Goal: Task Accomplishment & Management: Use online tool/utility

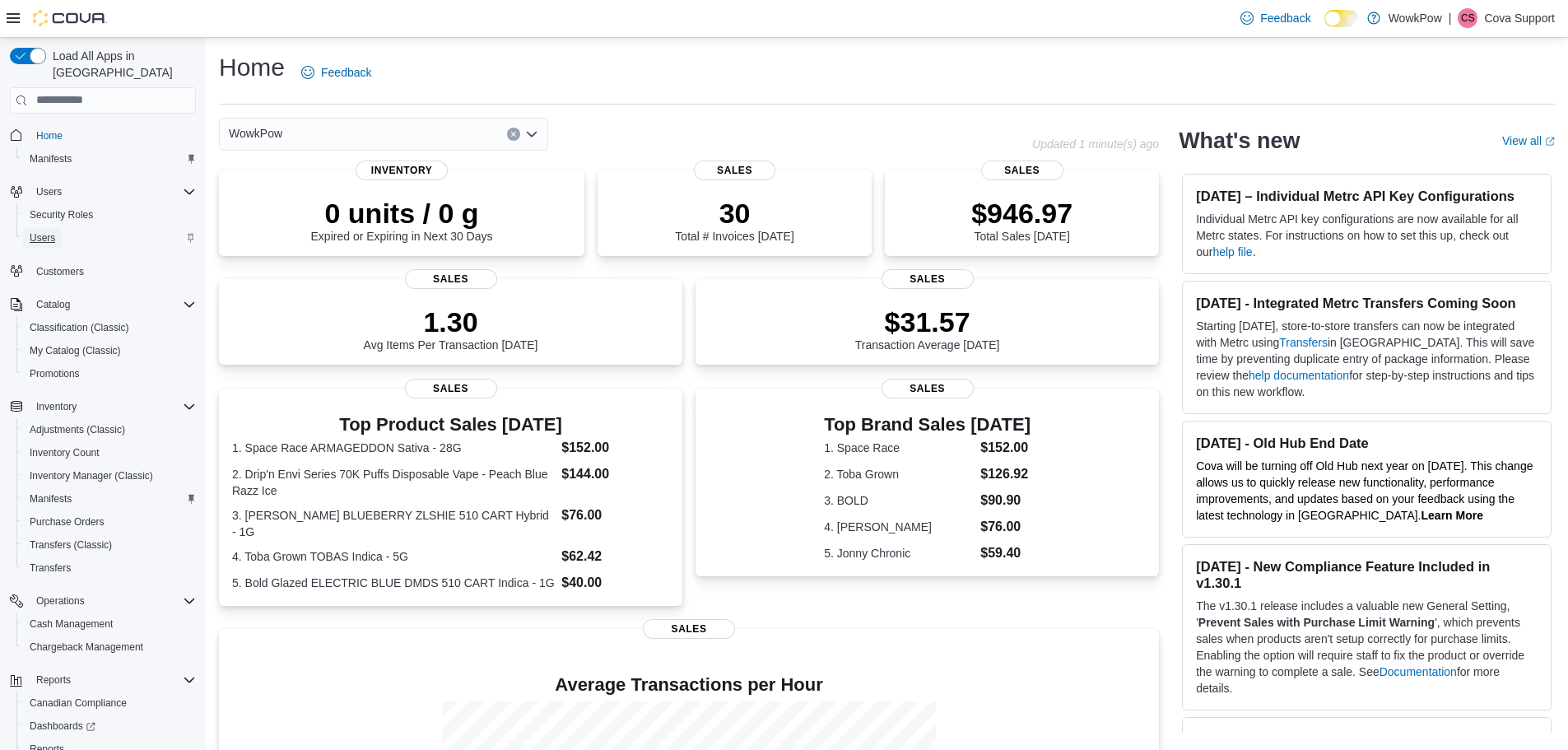
click at [48, 232] on span "Users" at bounding box center [42, 238] width 25 height 13
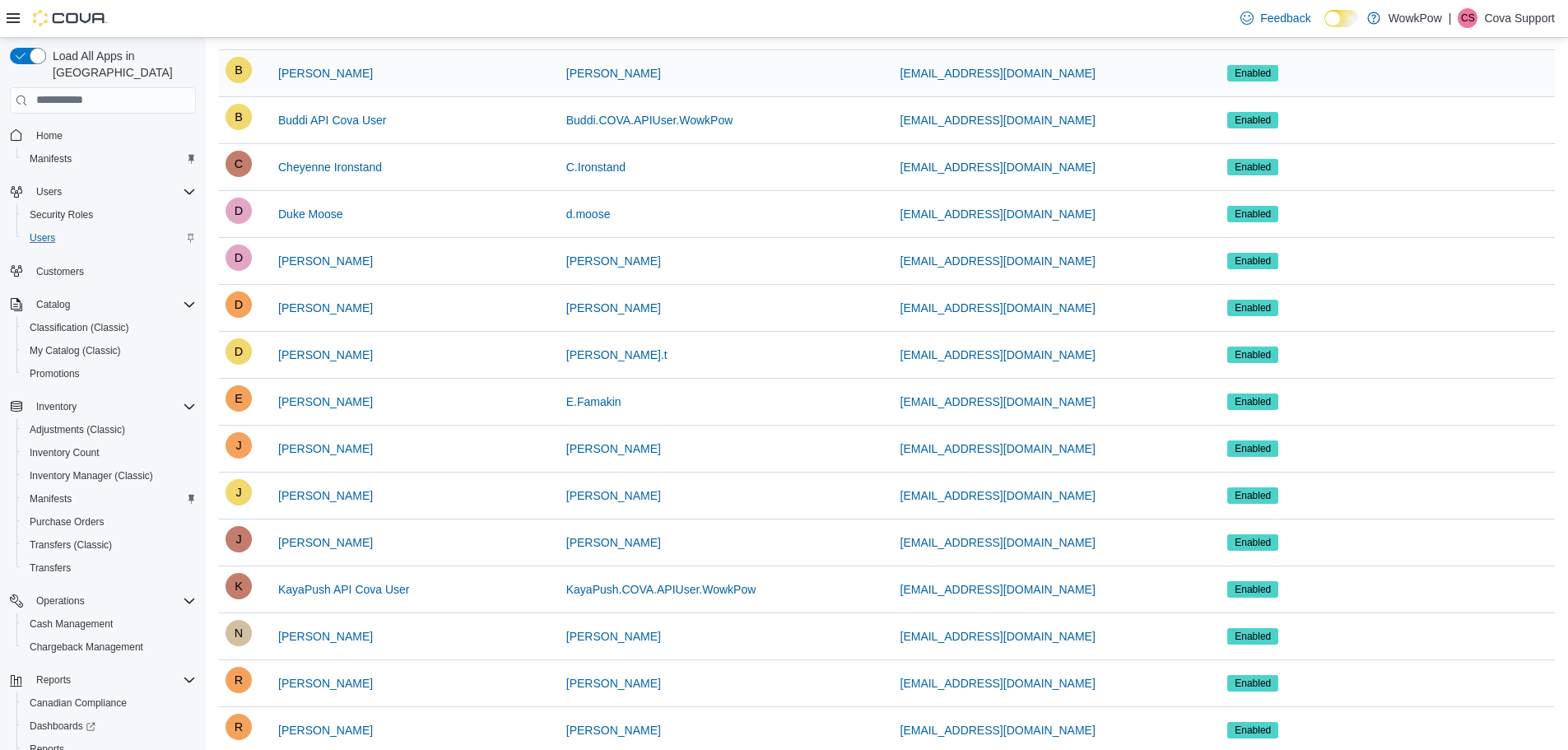
scroll to position [329, 0]
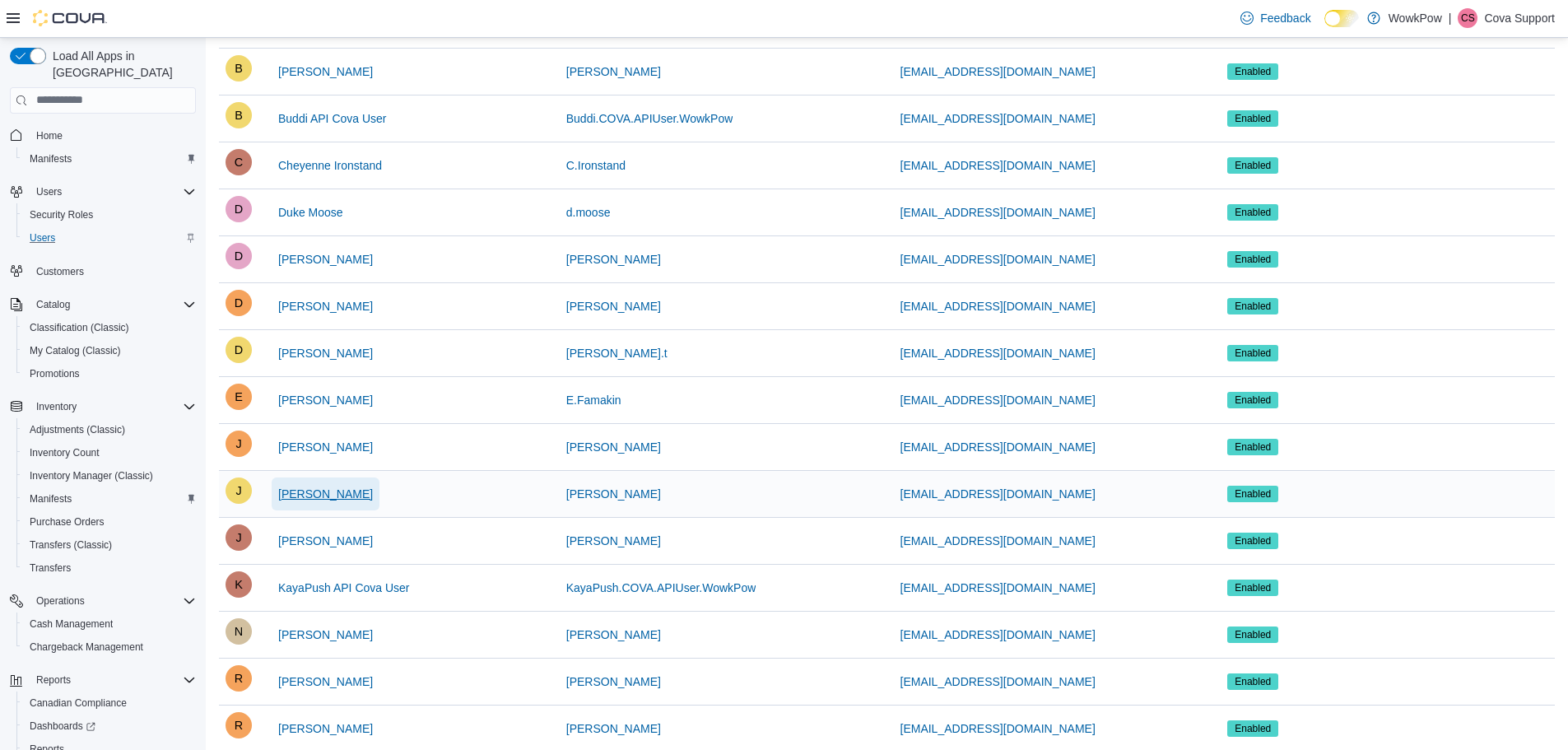
click at [313, 496] on span "Jenny Hart" at bounding box center [326, 493] width 95 height 17
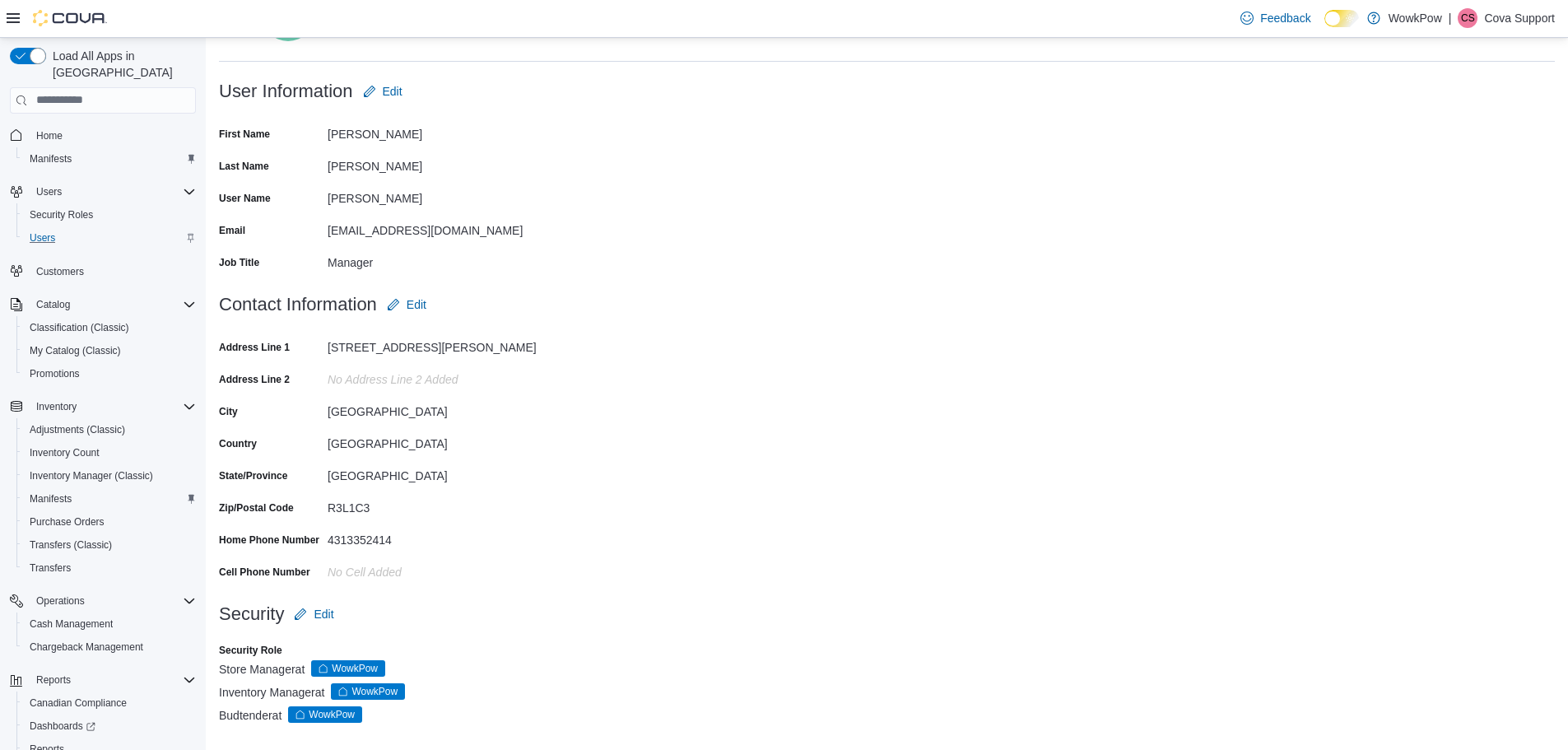
scroll to position [98, 0]
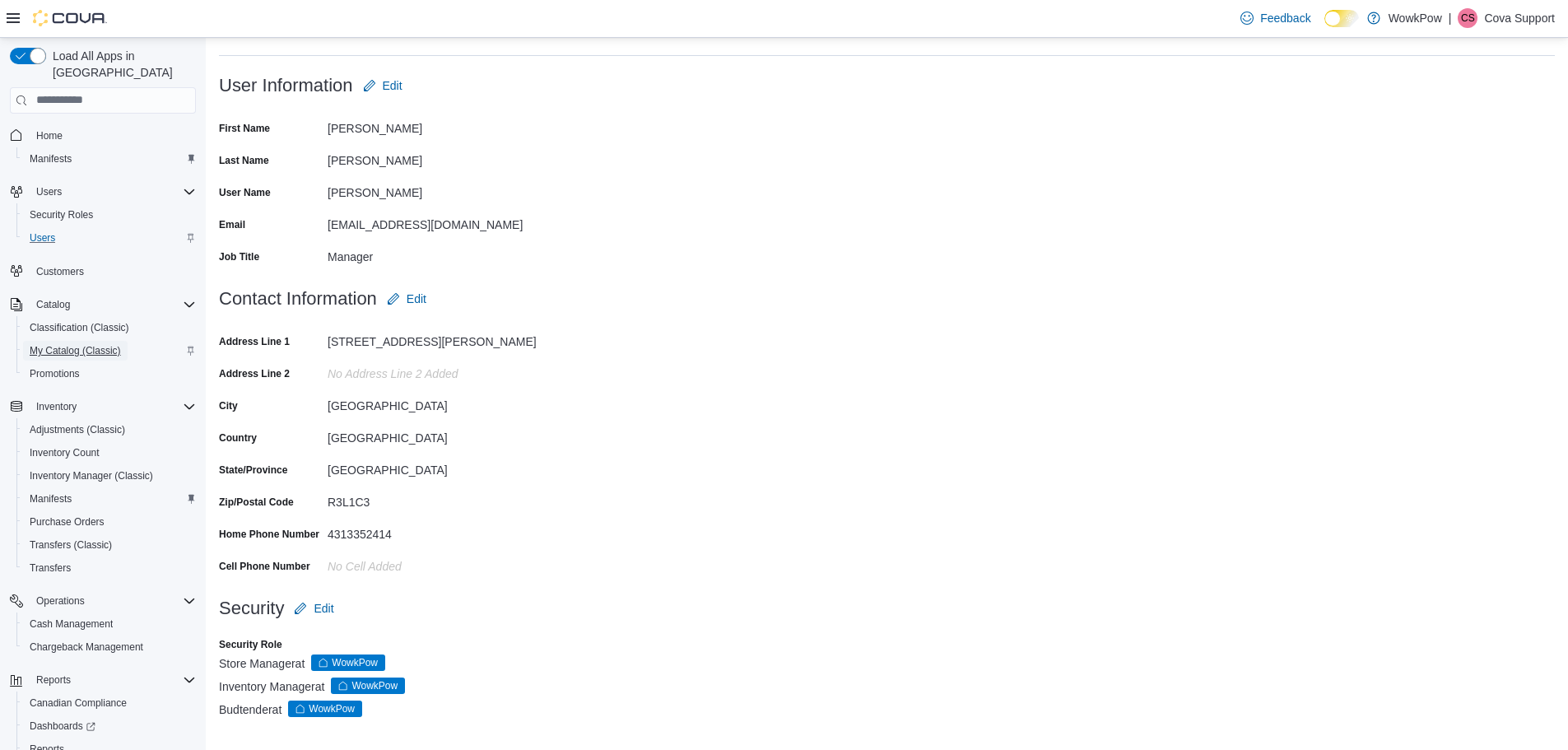
click at [69, 344] on span "My Catalog (Classic)" at bounding box center [75, 350] width 91 height 13
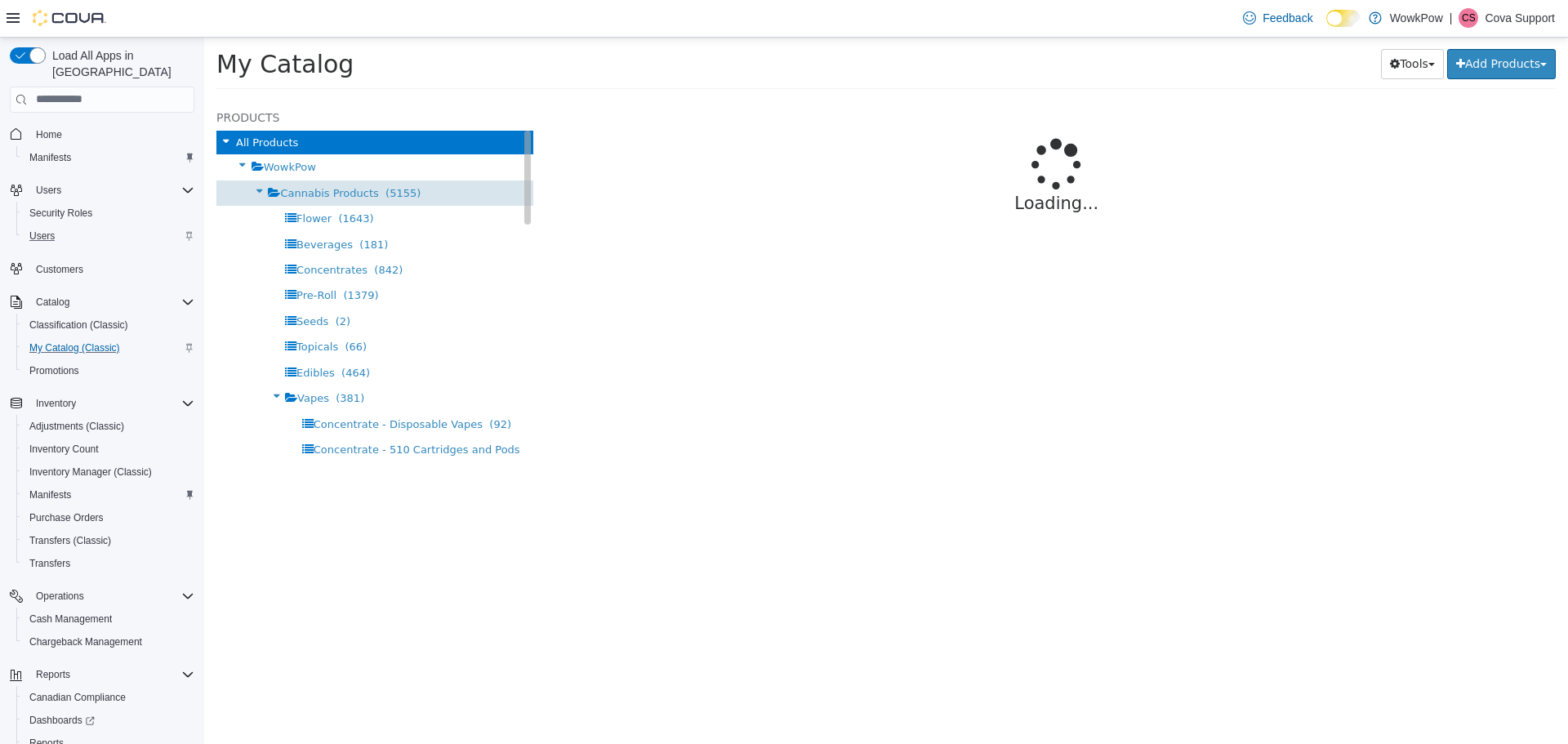
select select "**********"
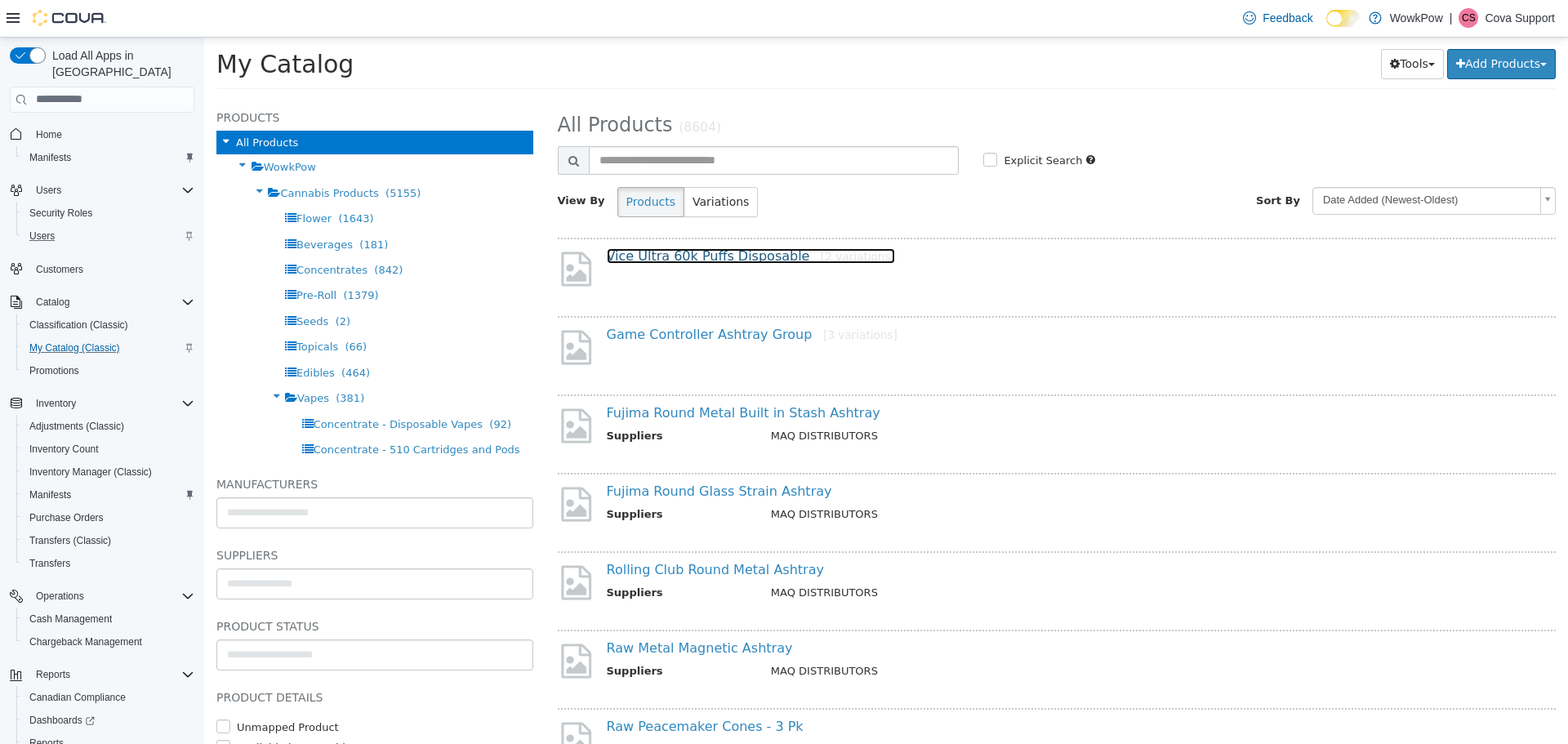
click at [719, 260] on link "Vice Ultra 60k Puffs Disposable [2 variations]" at bounding box center [750, 255] width 288 height 16
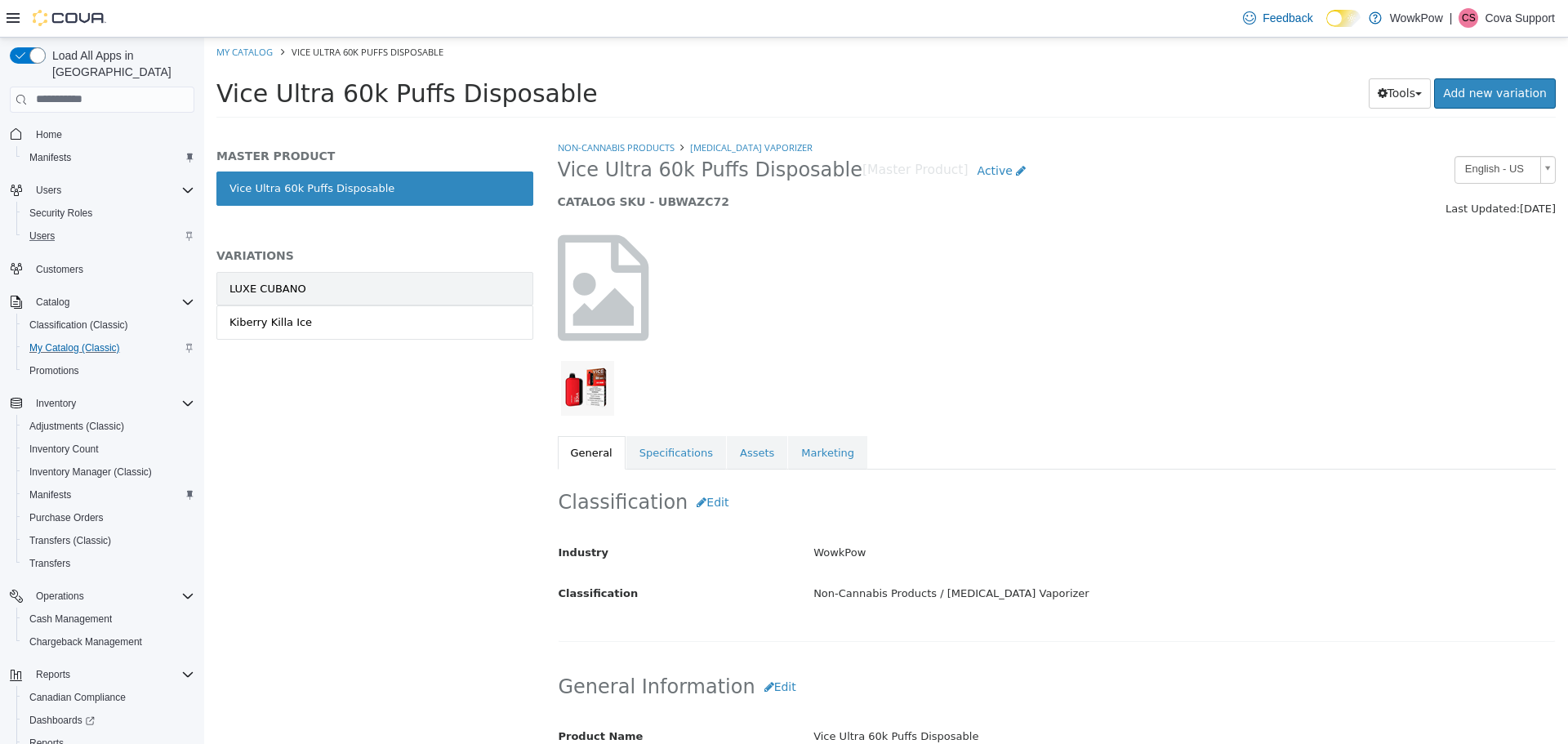
click at [315, 282] on link "LUXE CUBANO" at bounding box center [375, 287] width 317 height 34
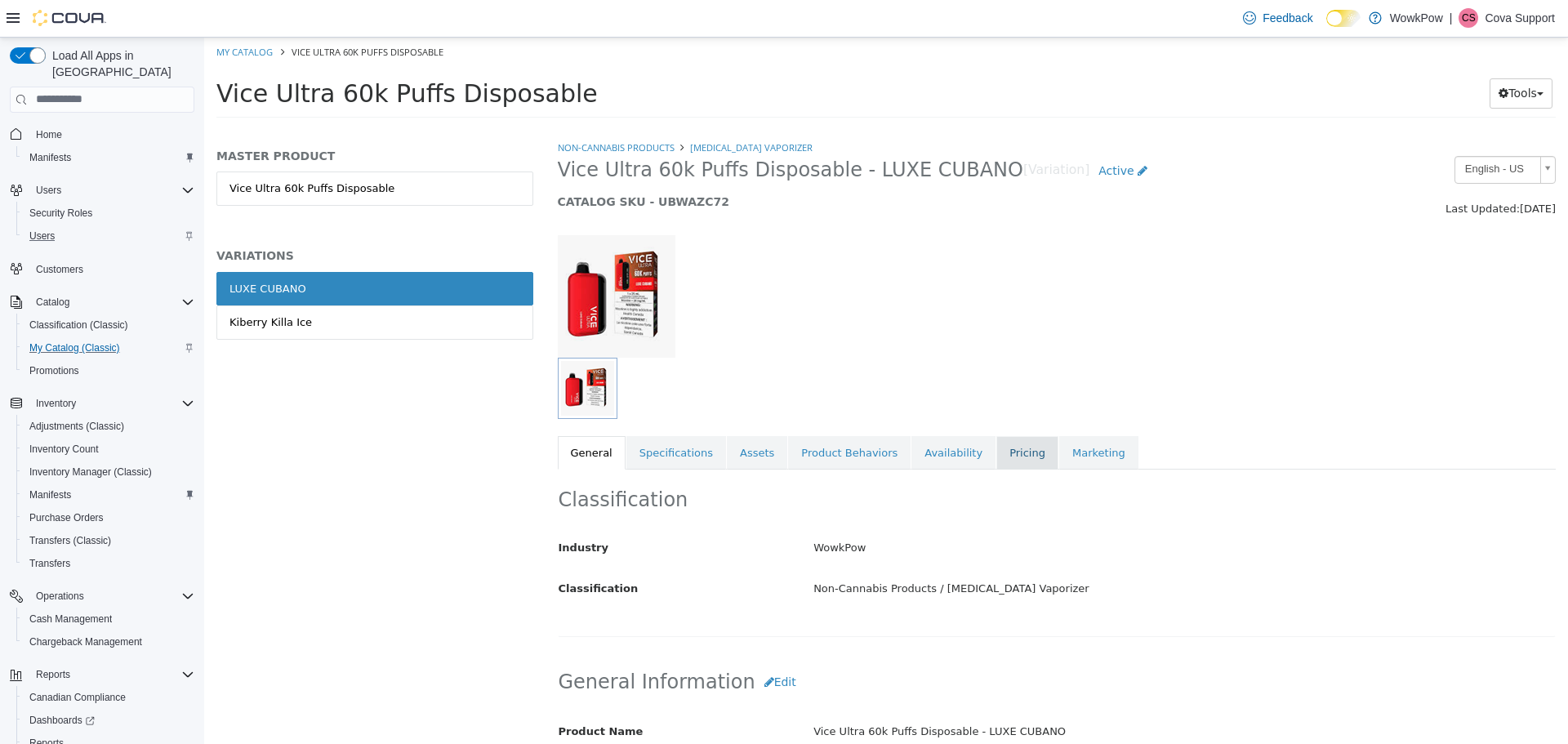
click at [1006, 447] on link "Pricing" at bounding box center [1026, 452] width 62 height 34
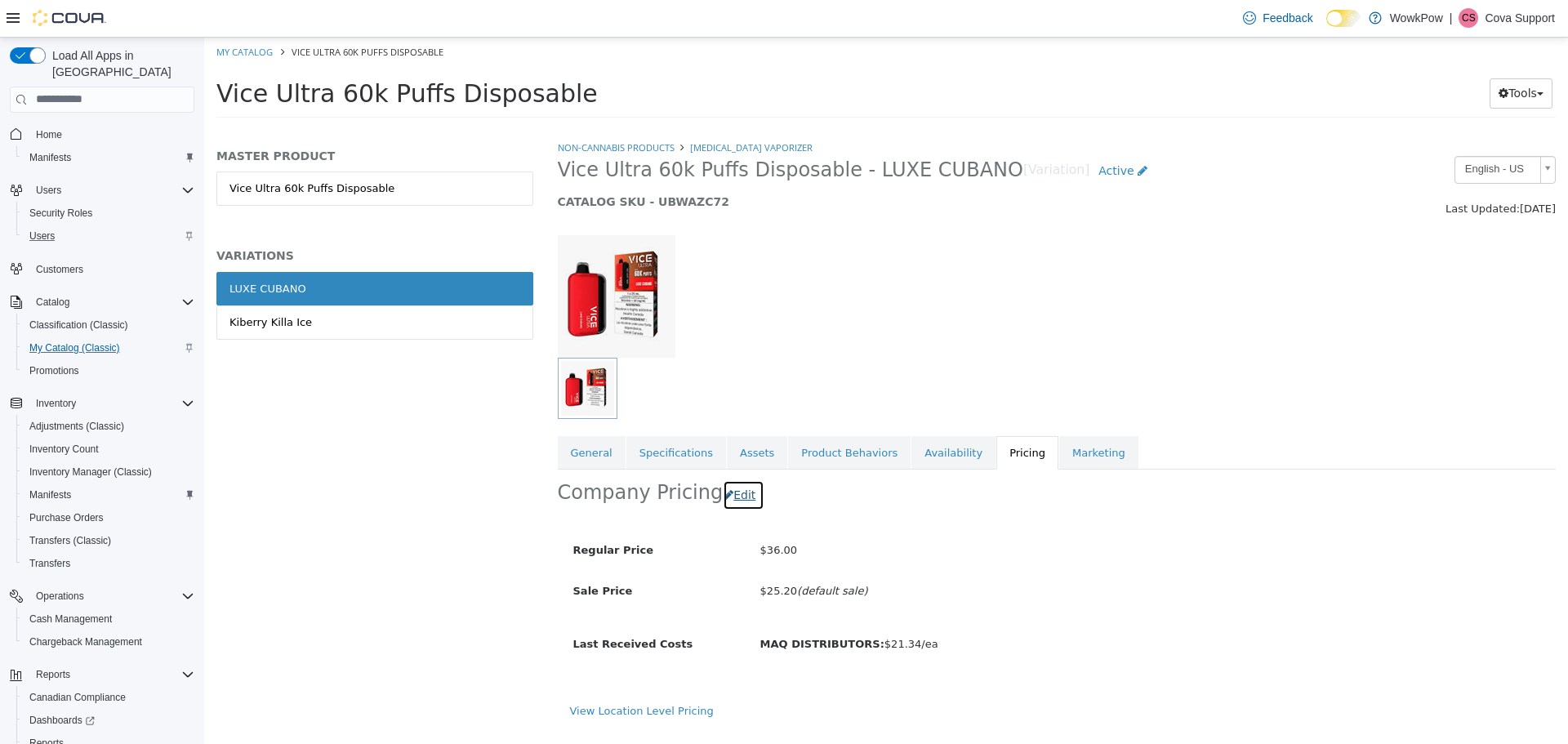
click at [725, 494] on button "Edit" at bounding box center [744, 494] width 42 height 30
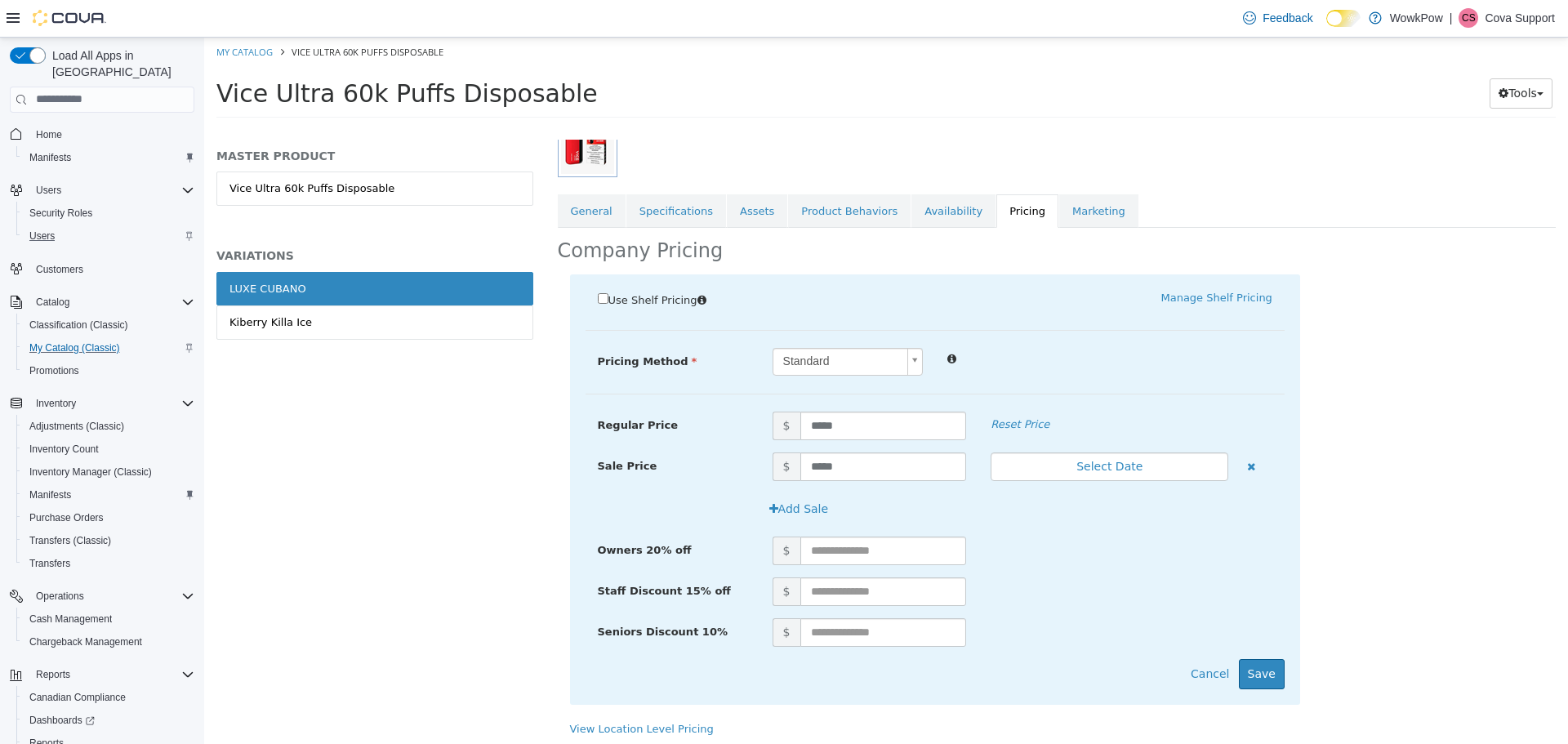
scroll to position [246, 0]
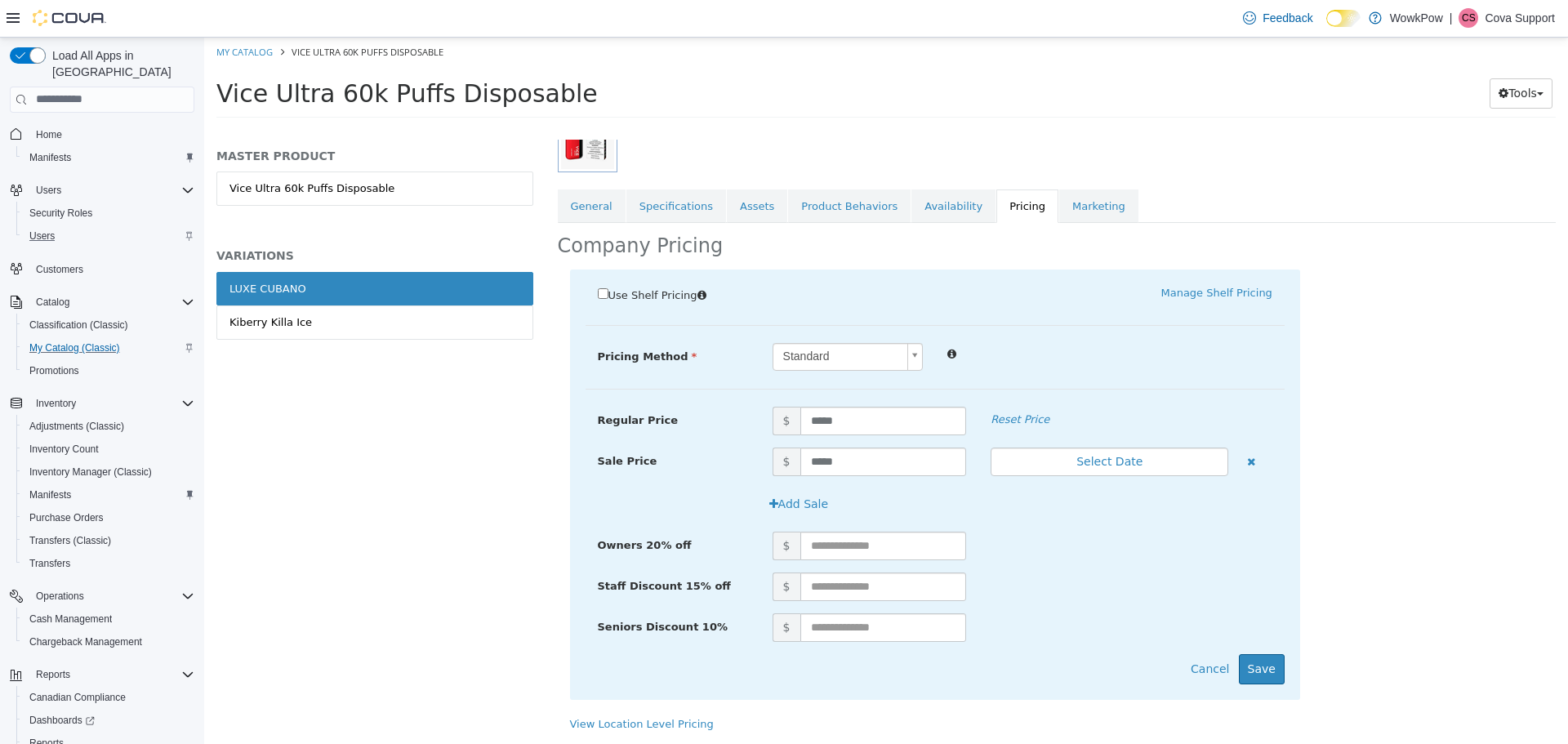
drag, startPoint x: 601, startPoint y: 721, endPoint x: 533, endPoint y: 662, distance: 90.0
click at [601, 721] on link "View Location Level Pricing" at bounding box center [642, 723] width 144 height 12
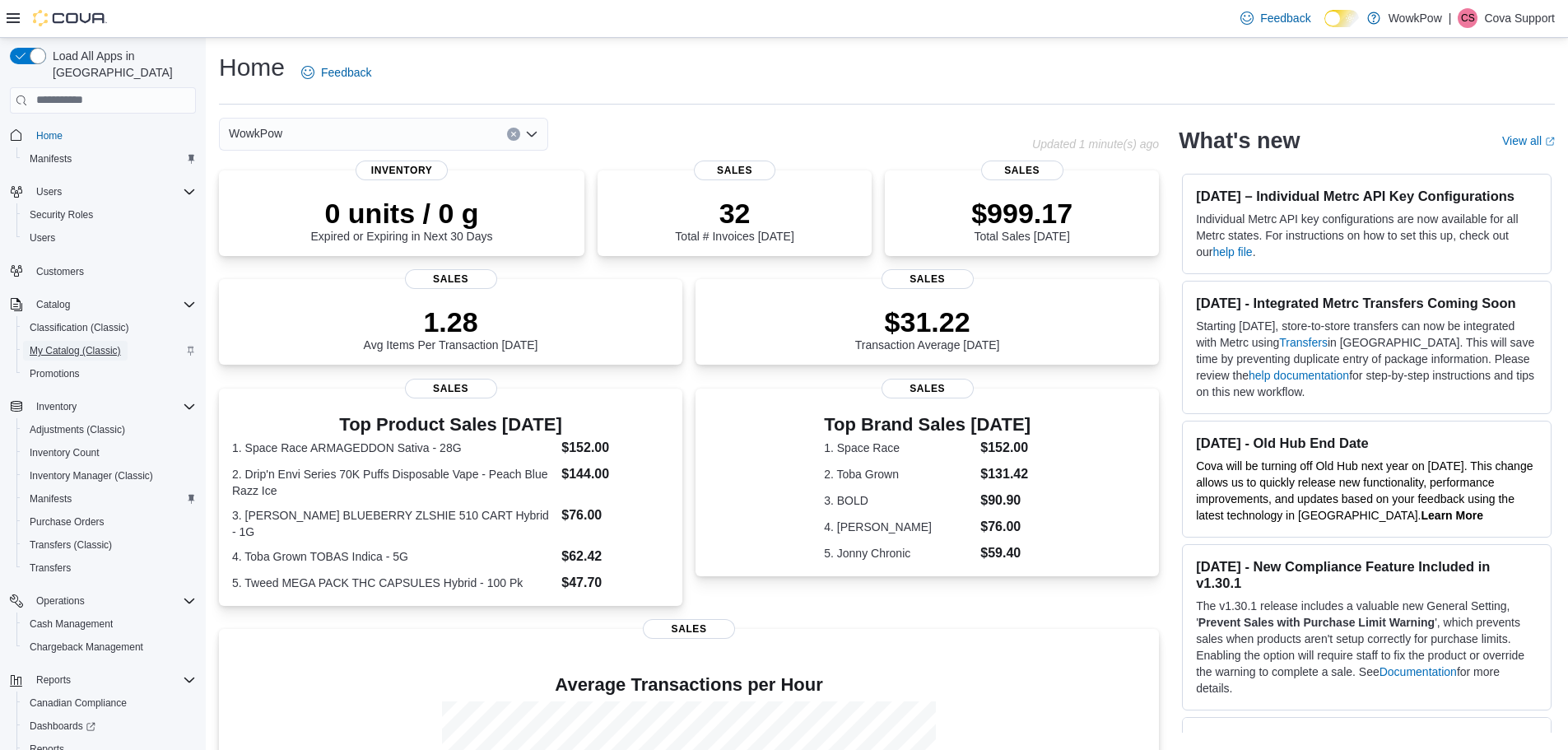
click at [72, 344] on span "My Catalog (Classic)" at bounding box center [75, 350] width 91 height 13
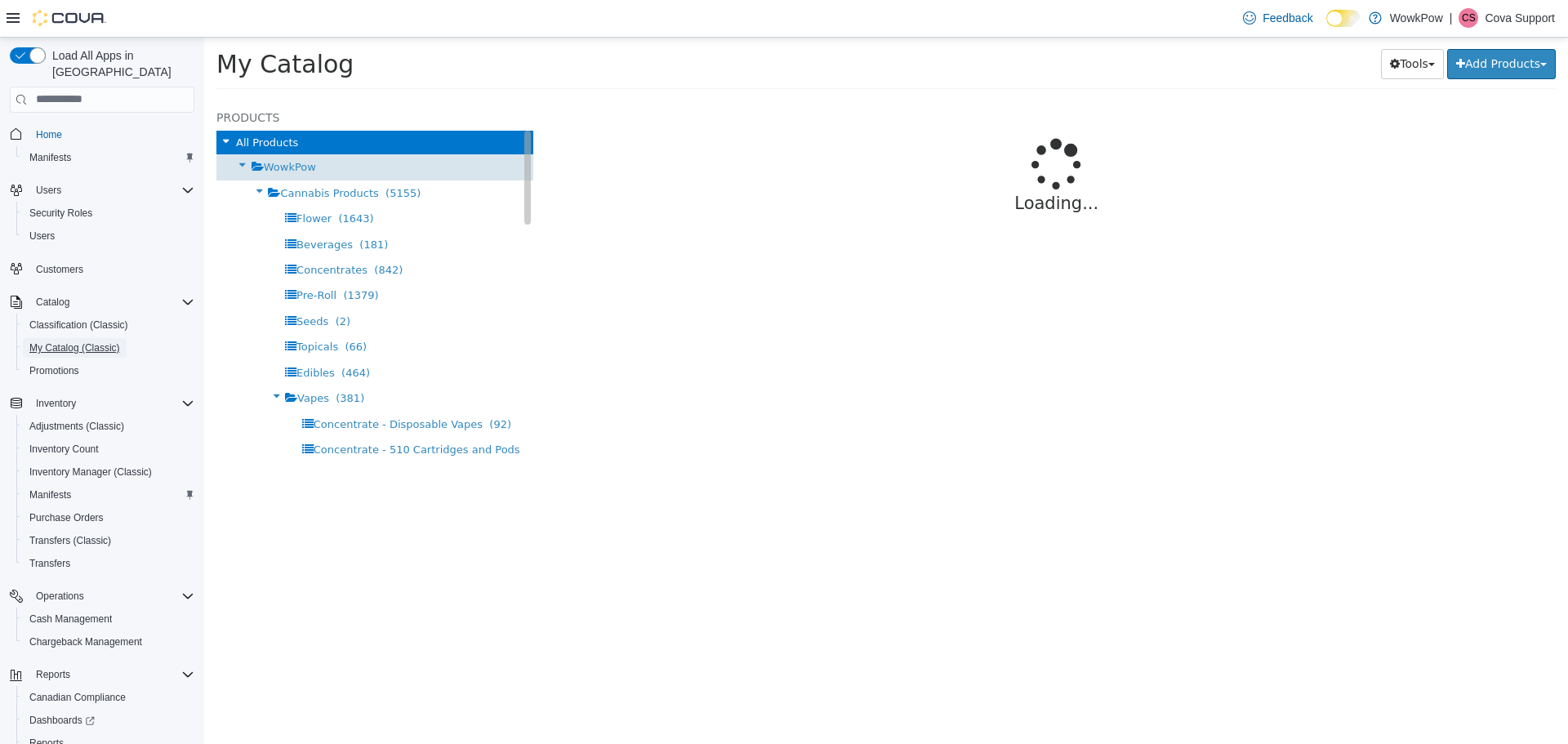
select select "**********"
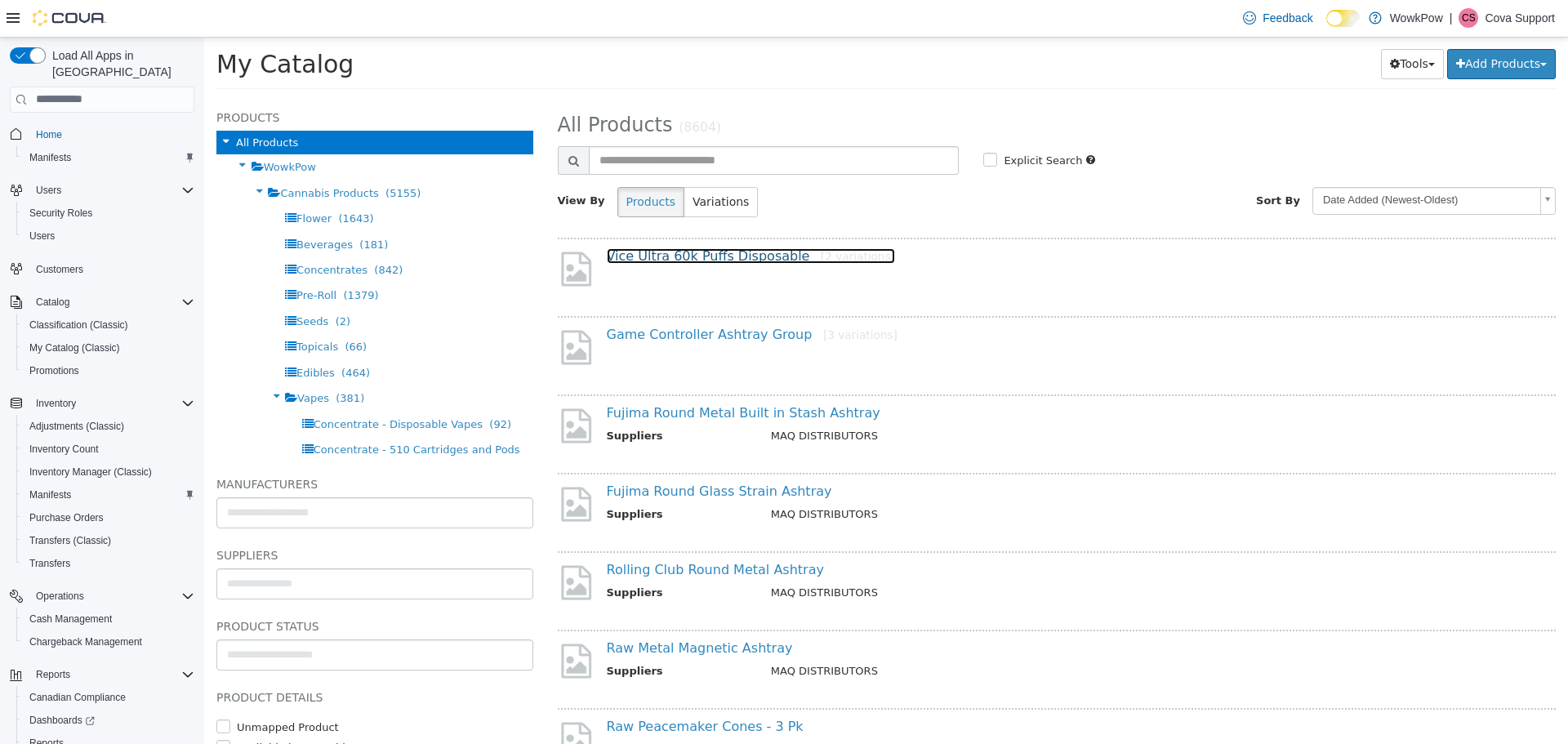
click at [635, 257] on link "Vice Ultra 60k Puffs Disposable [2 variations]" at bounding box center [750, 255] width 288 height 16
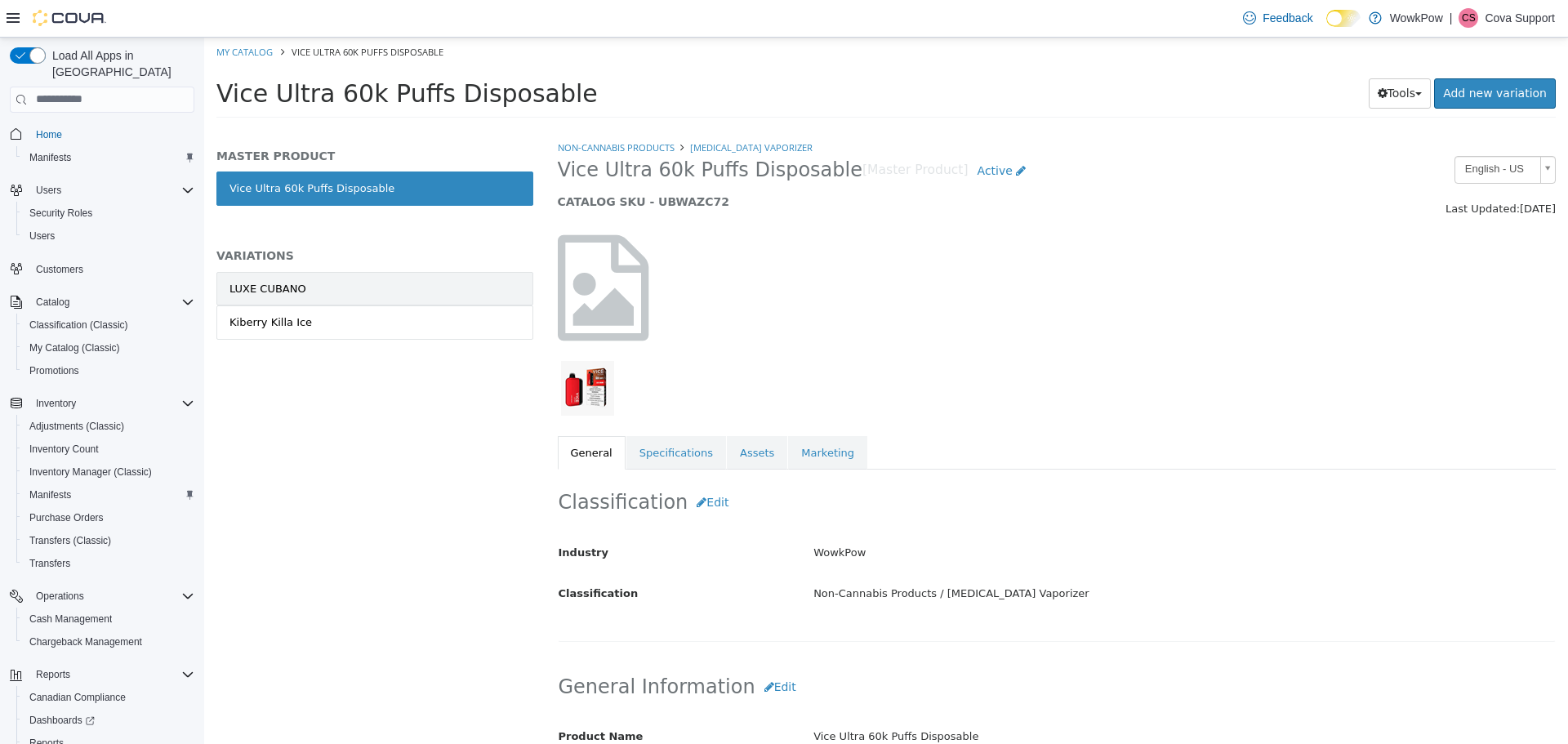
click at [364, 283] on link "LUXE CUBANO" at bounding box center [375, 287] width 317 height 34
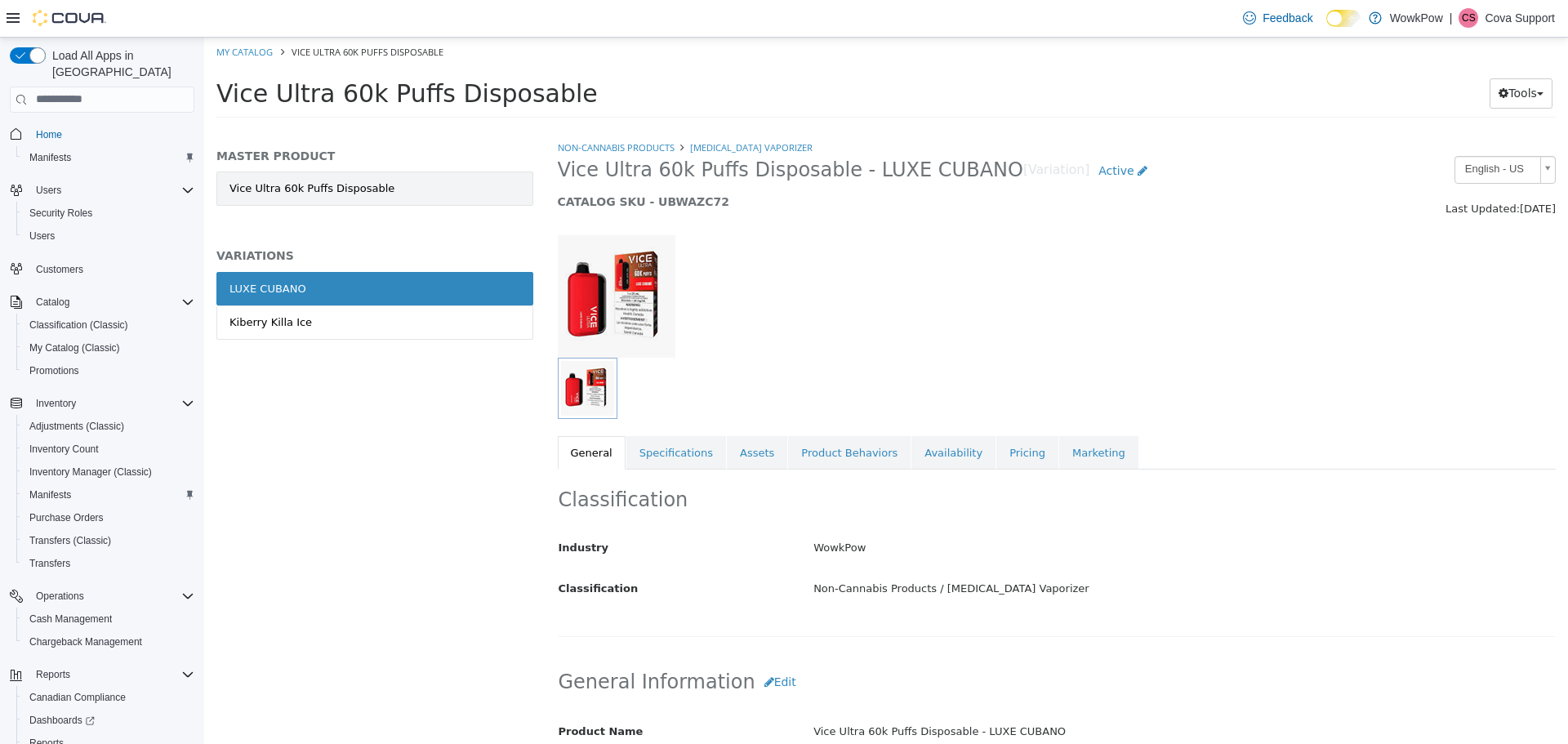
click at [353, 171] on link "Vice Ultra 60k Puffs Disposable" at bounding box center [375, 187] width 317 height 34
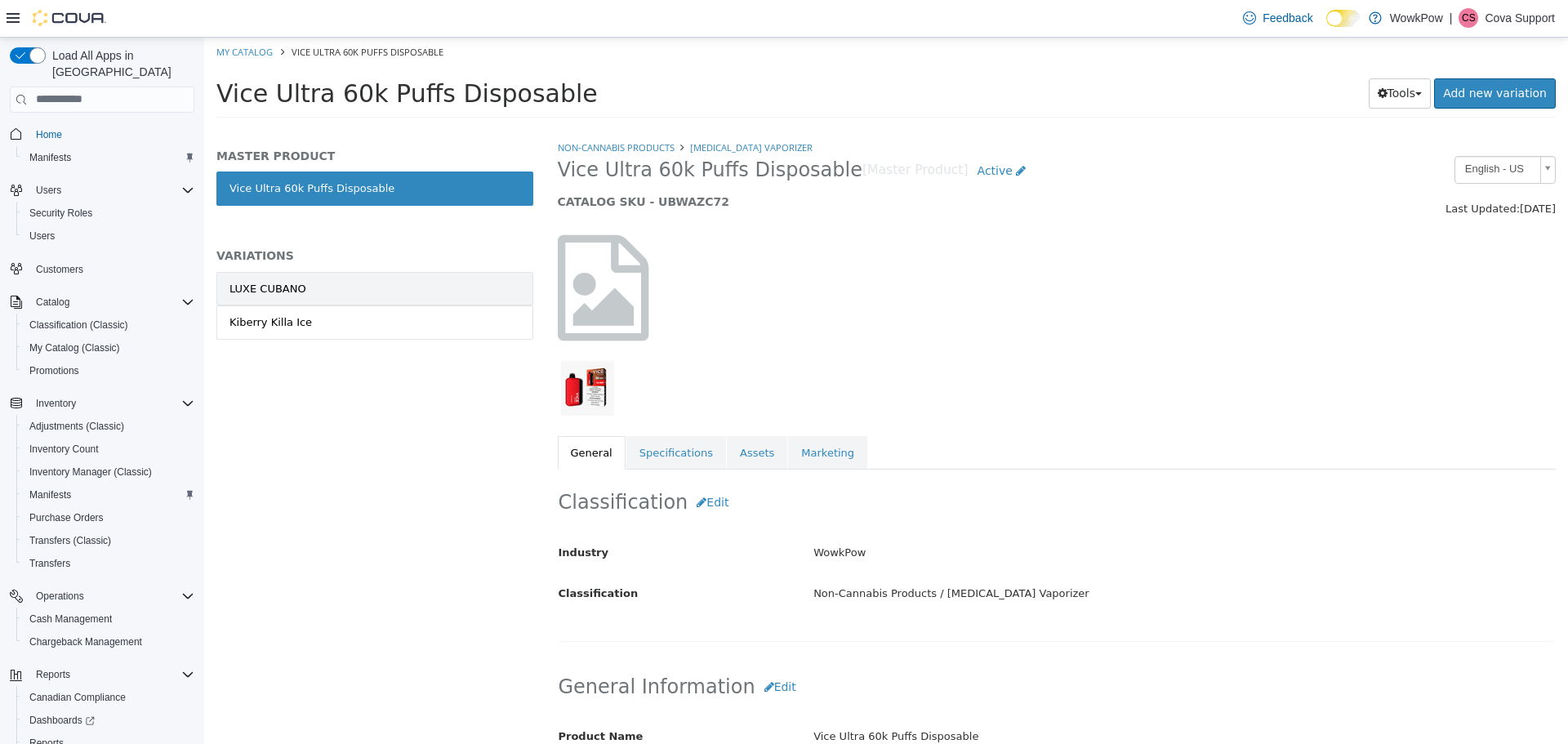
click at [367, 291] on link "LUXE CUBANO" at bounding box center [375, 287] width 317 height 34
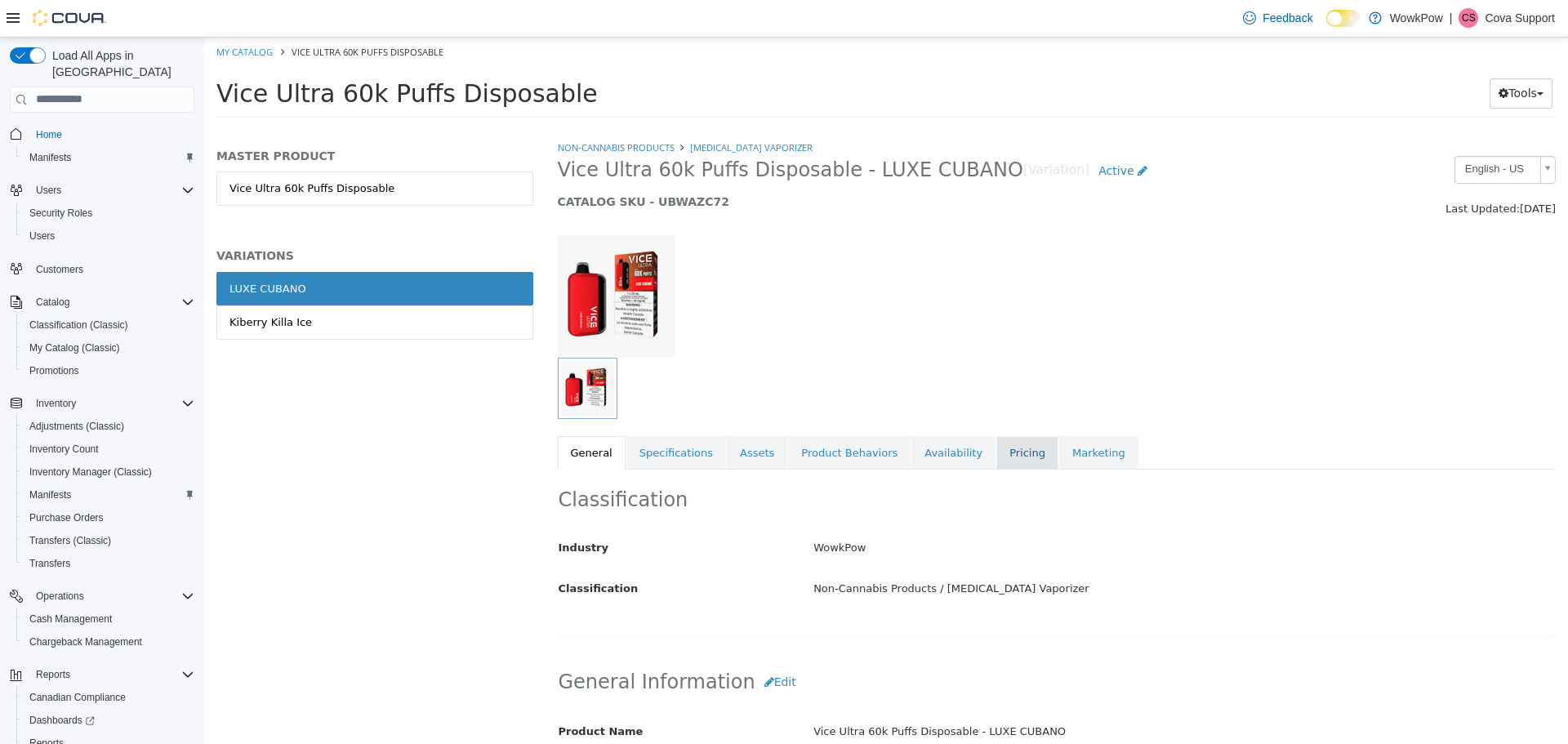
click at [998, 450] on link "Pricing" at bounding box center [1026, 452] width 62 height 34
